Goal: Use online tool/utility: Utilize a website feature to perform a specific function

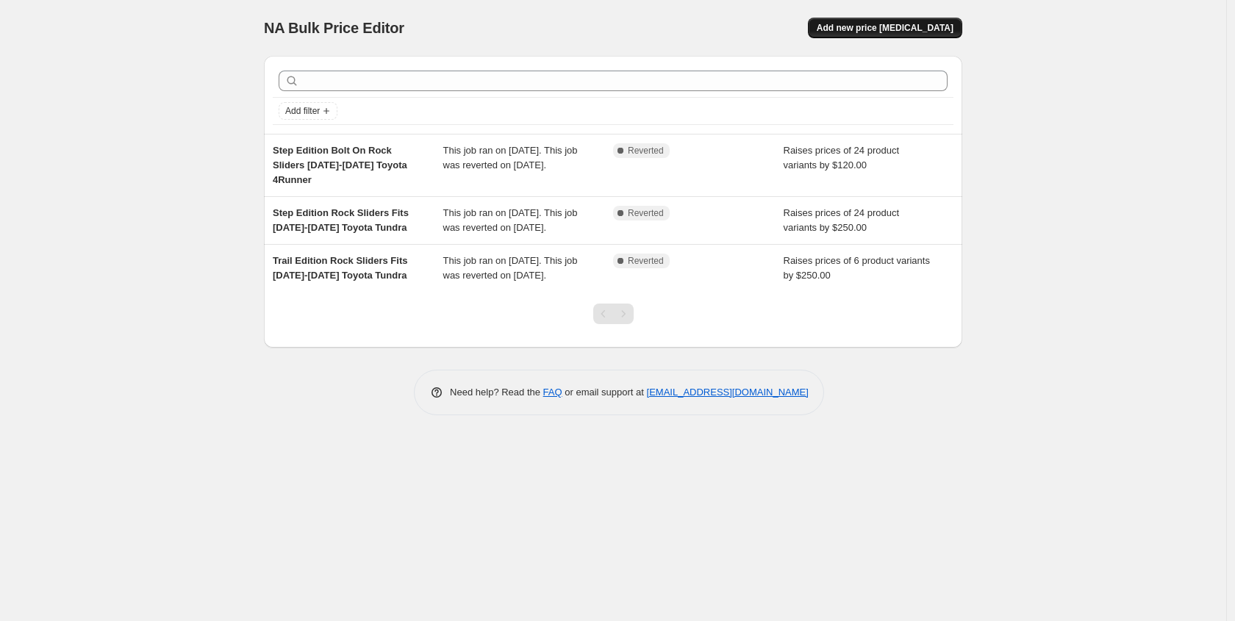
click at [866, 25] on span "Add new price [MEDICAL_DATA]" at bounding box center [884, 28] width 137 height 12
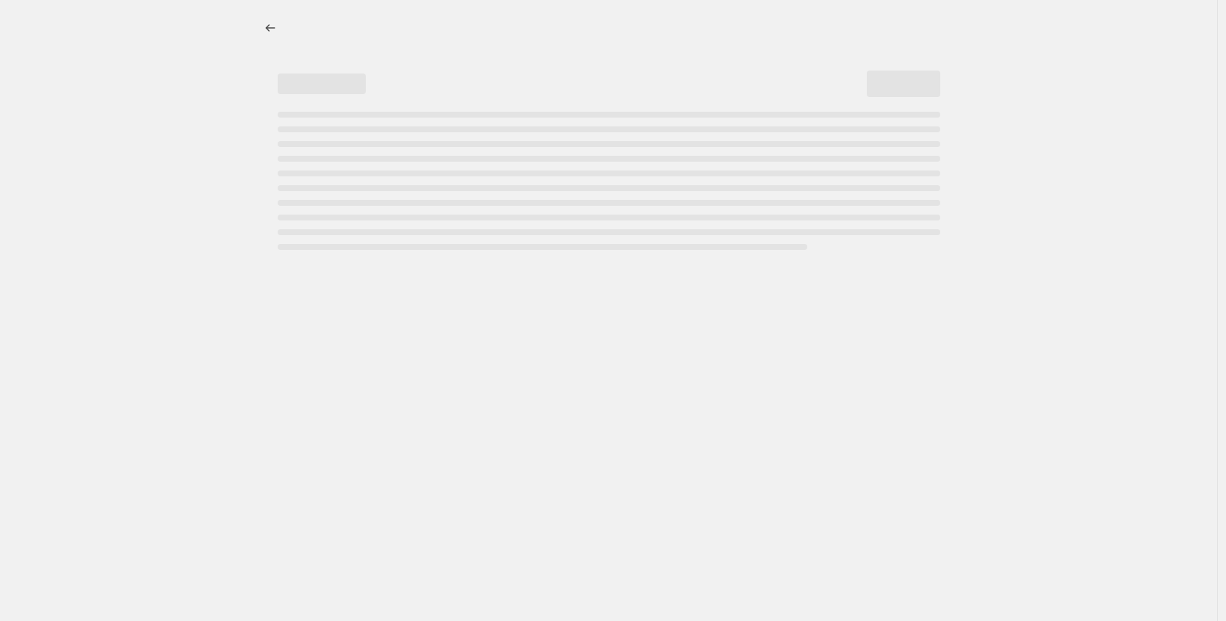
select select "percentage"
